Goal: Obtain resource: Download file/media

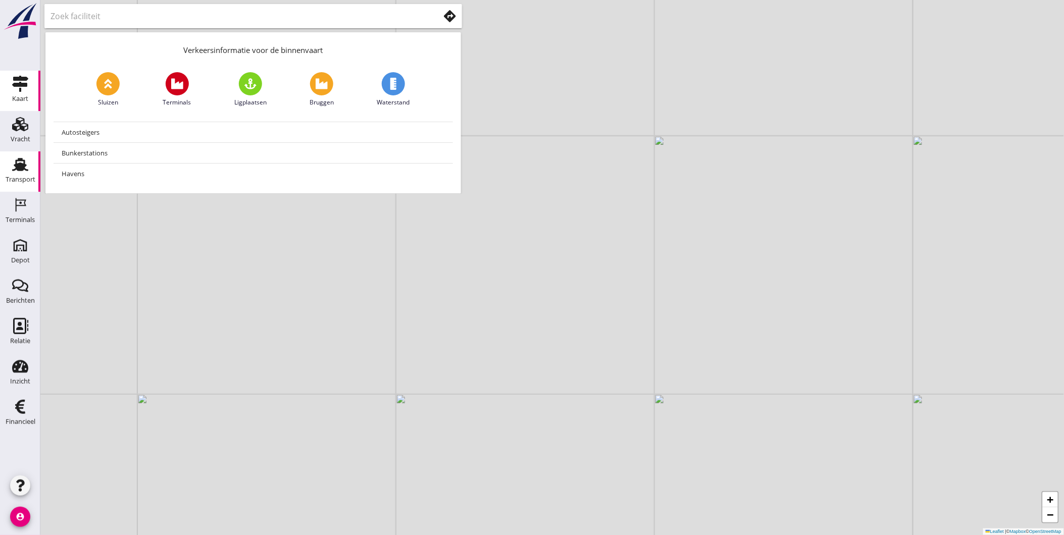
click at [27, 161] on icon "Transport" at bounding box center [20, 164] width 16 height 16
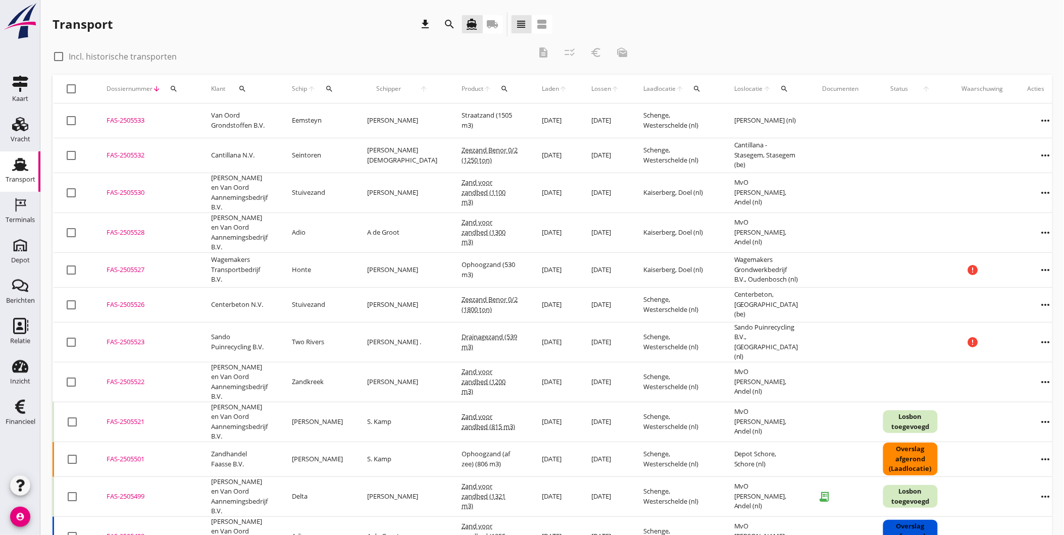
click at [177, 86] on icon "search" at bounding box center [174, 89] width 8 height 8
click at [208, 120] on input "Zoeken op dossiernummer..." at bounding box center [220, 118] width 105 height 16
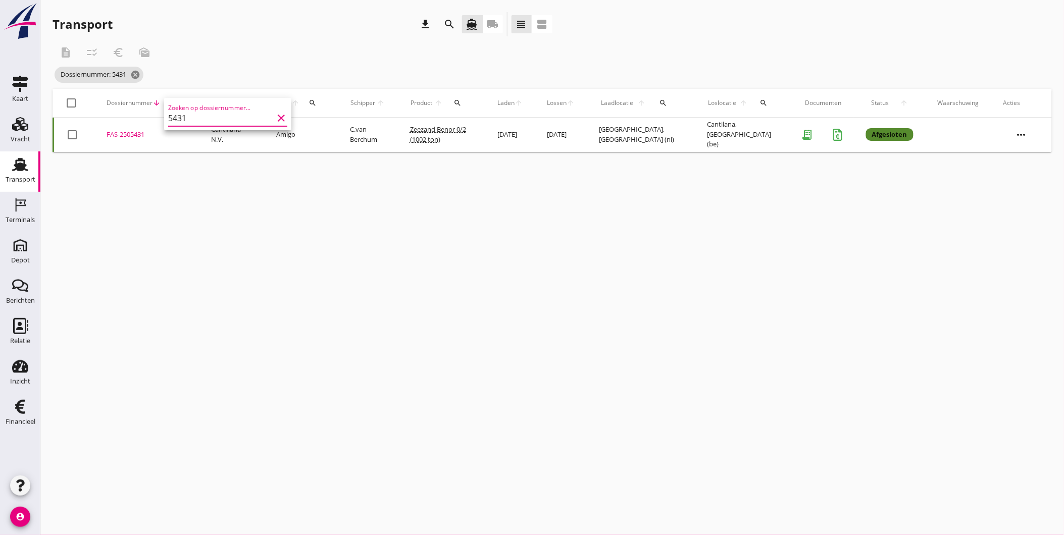
type input "5431"
click at [123, 132] on div "FAS-2505431" at bounding box center [147, 135] width 80 height 10
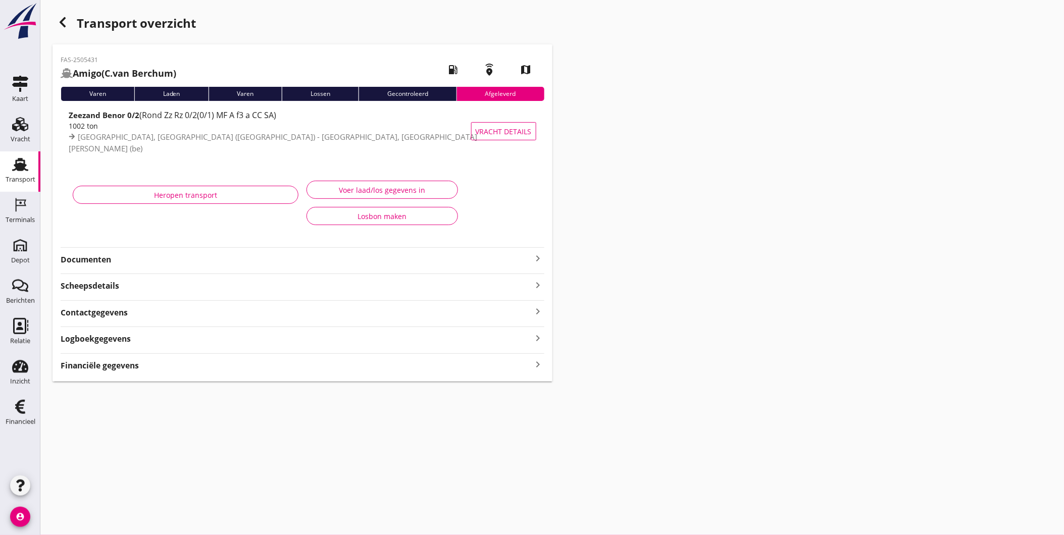
click at [131, 252] on div "Documenten keyboard_arrow_right" at bounding box center [303, 259] width 484 height 14
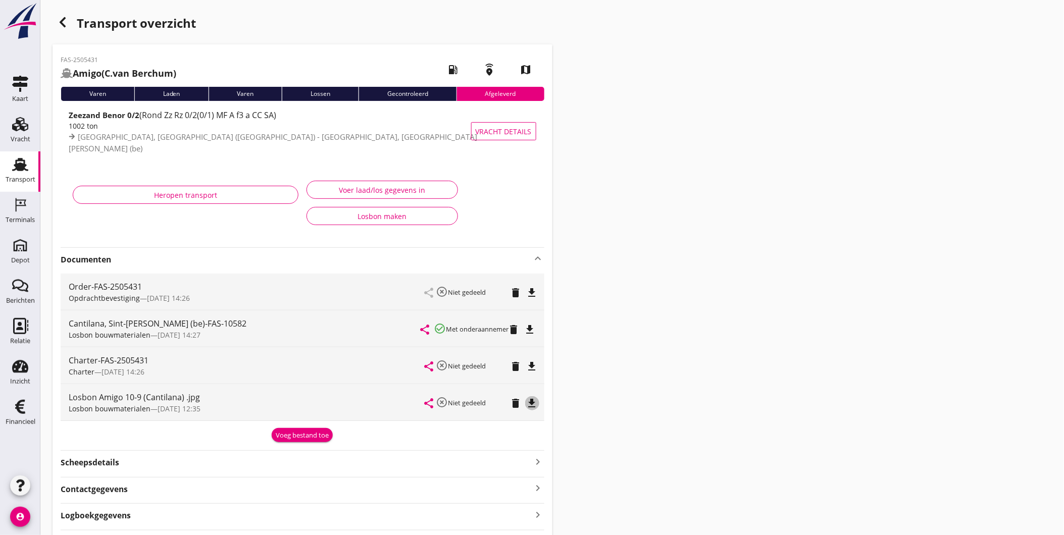
click at [532, 401] on icon "file_download" at bounding box center [532, 403] width 12 height 12
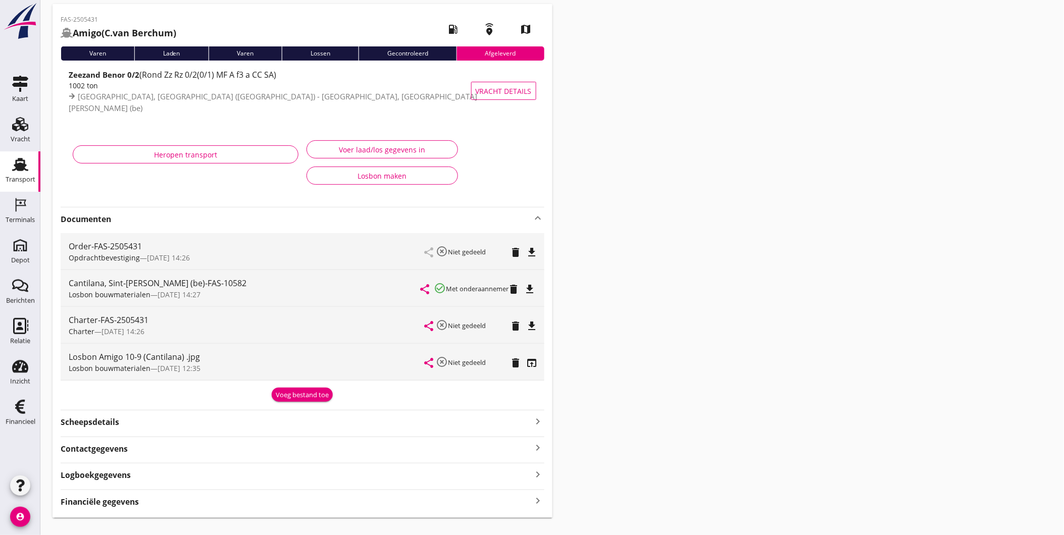
scroll to position [60, 0]
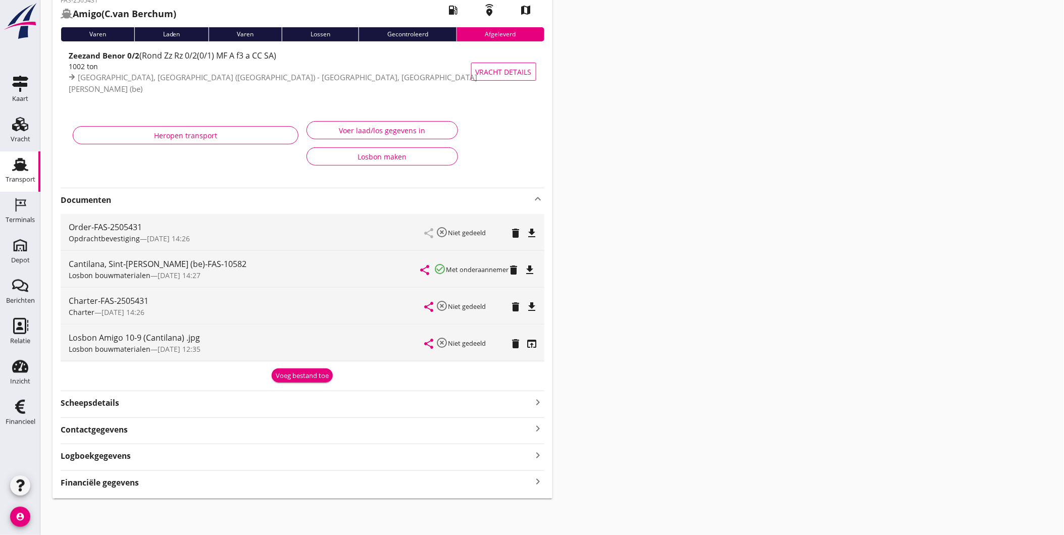
click at [115, 455] on strong "Logboekgegevens" at bounding box center [96, 456] width 70 height 12
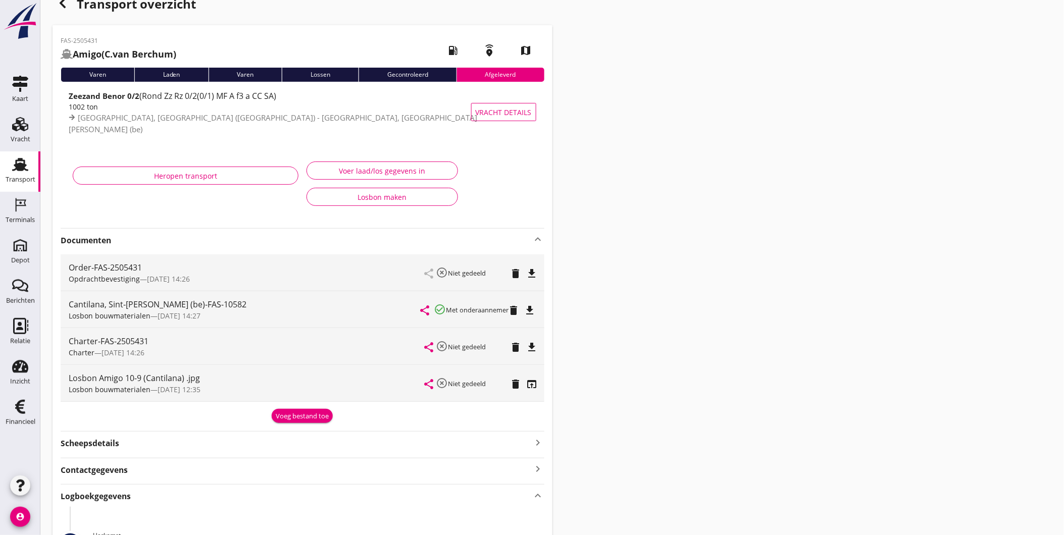
scroll to position [0, 0]
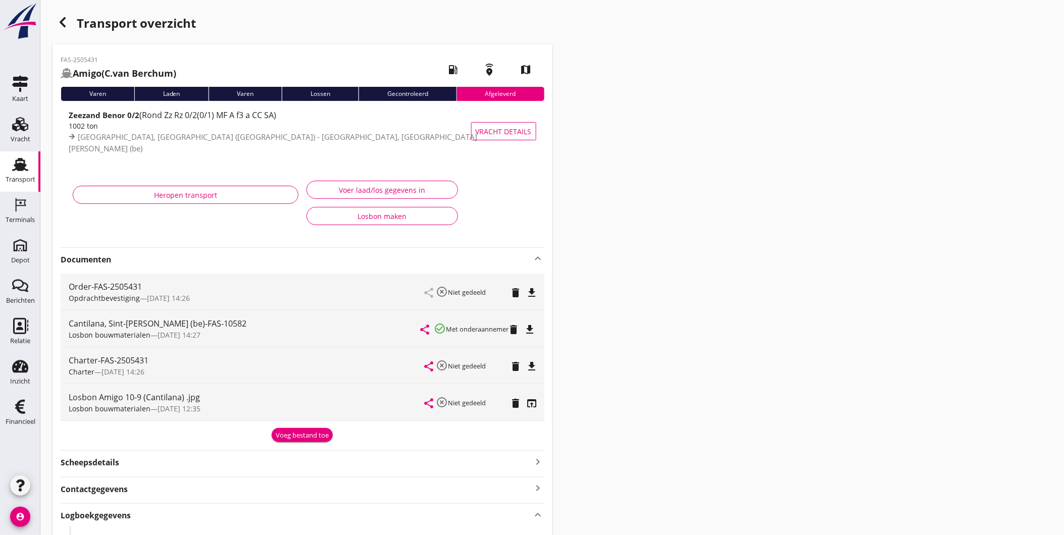
click at [733, 266] on div "Transport overzicht FAS-2505431 Amigo ([PERSON_NAME]) local_gas_station emergen…" at bounding box center [551, 405] width 1023 height 811
click at [31, 173] on div "Transport" at bounding box center [21, 180] width 30 height 14
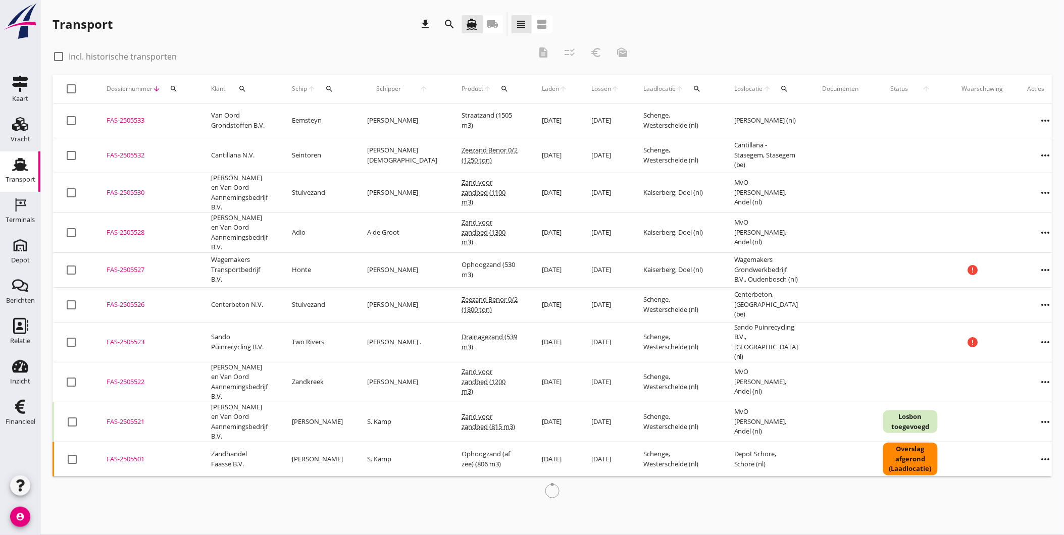
click at [174, 96] on button "search" at bounding box center [174, 89] width 18 height 18
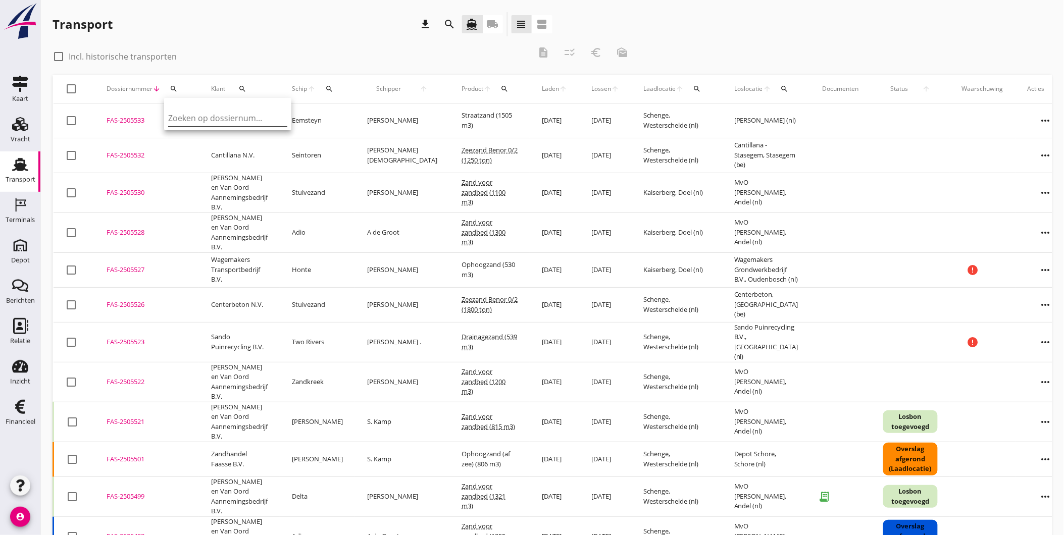
click at [203, 116] on input "Zoeken op dossiernummer..." at bounding box center [220, 118] width 105 height 16
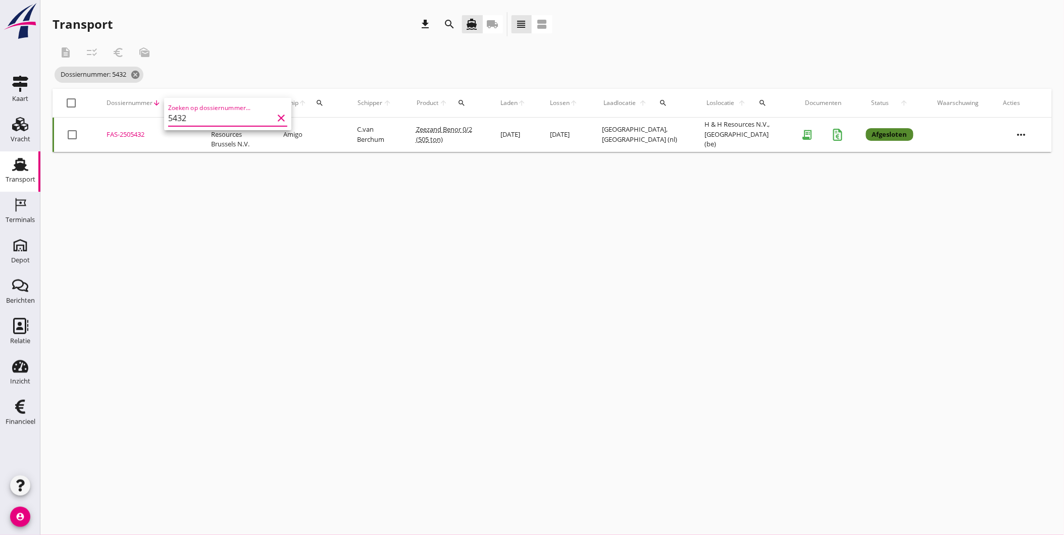
type input "5432"
click at [125, 136] on div "FAS-2505432" at bounding box center [147, 135] width 80 height 10
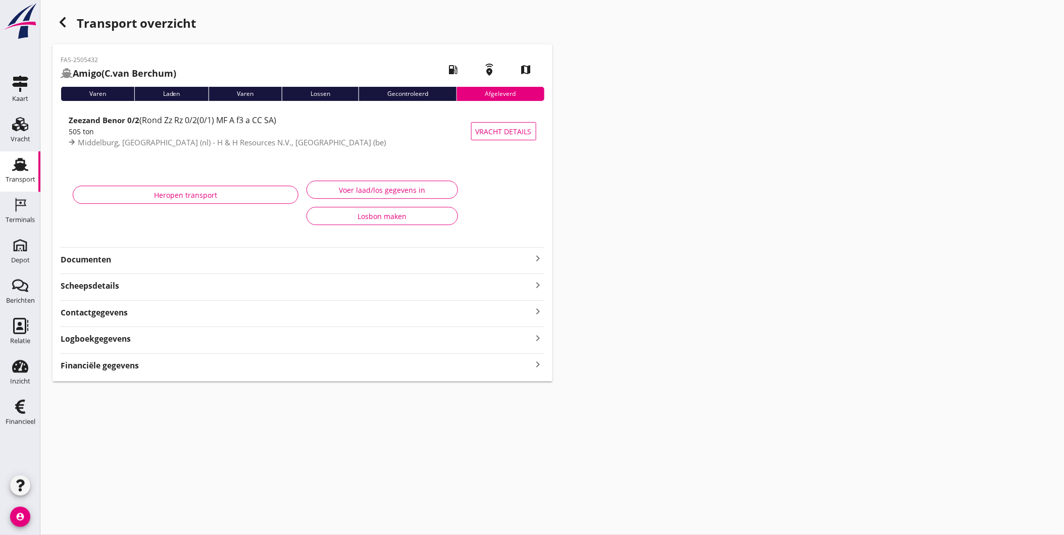
click at [101, 255] on strong "Documenten" at bounding box center [297, 260] width 472 height 12
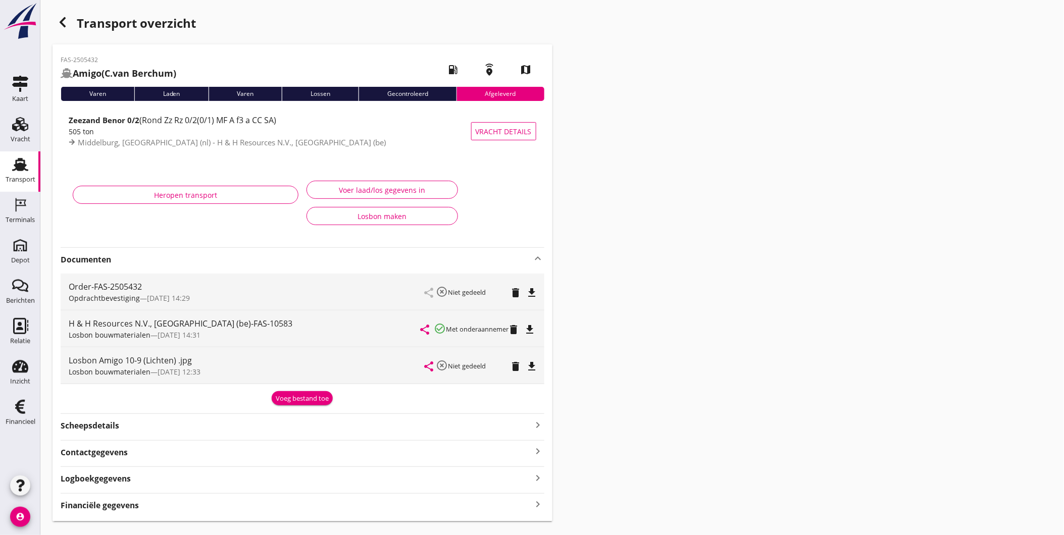
click at [532, 364] on icon "file_download" at bounding box center [532, 366] width 12 height 12
